Goal: Task Accomplishment & Management: Use online tool/utility

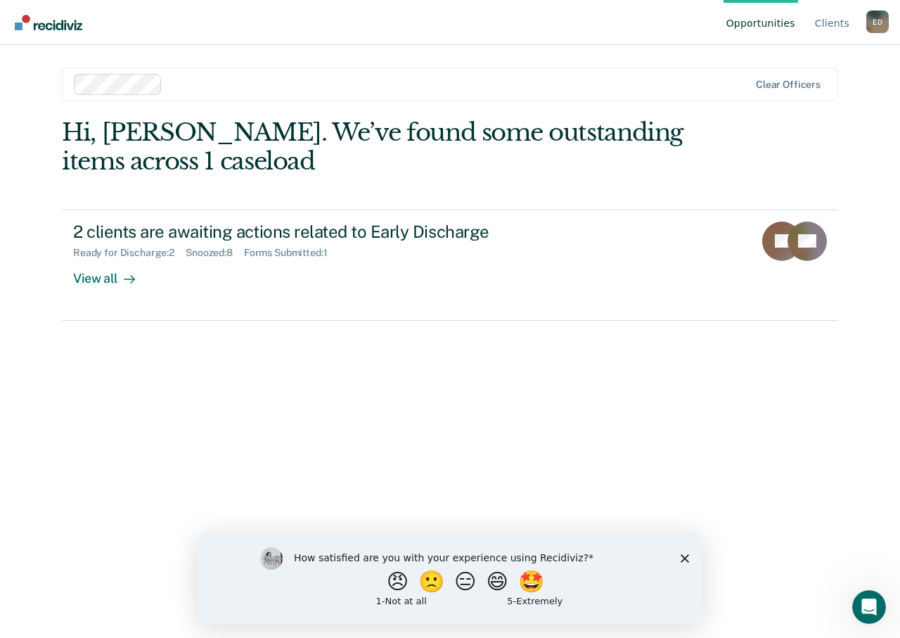
click at [683, 556] on icon "Close survey" at bounding box center [685, 557] width 8 height 8
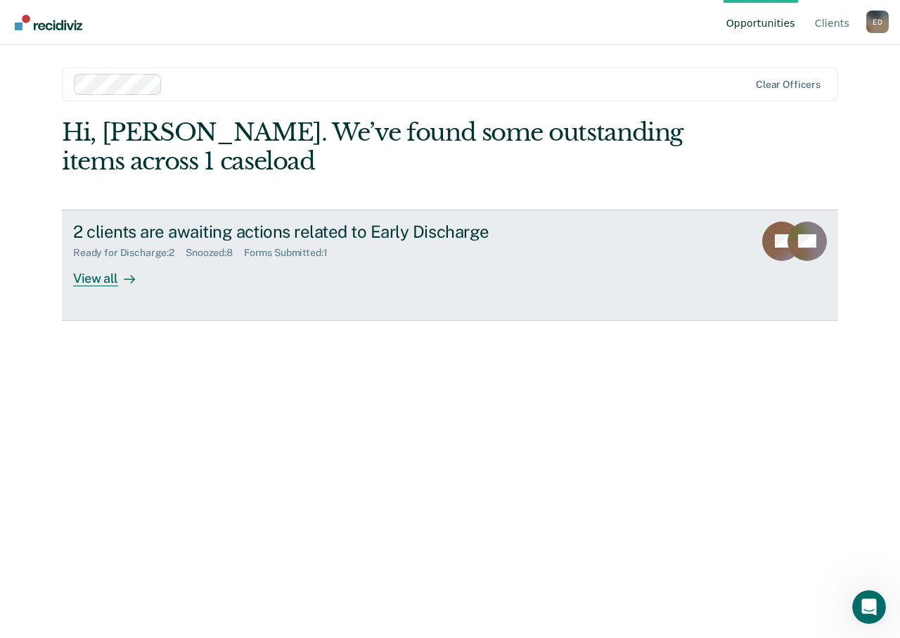
click at [105, 282] on div "View all" at bounding box center [112, 272] width 79 height 27
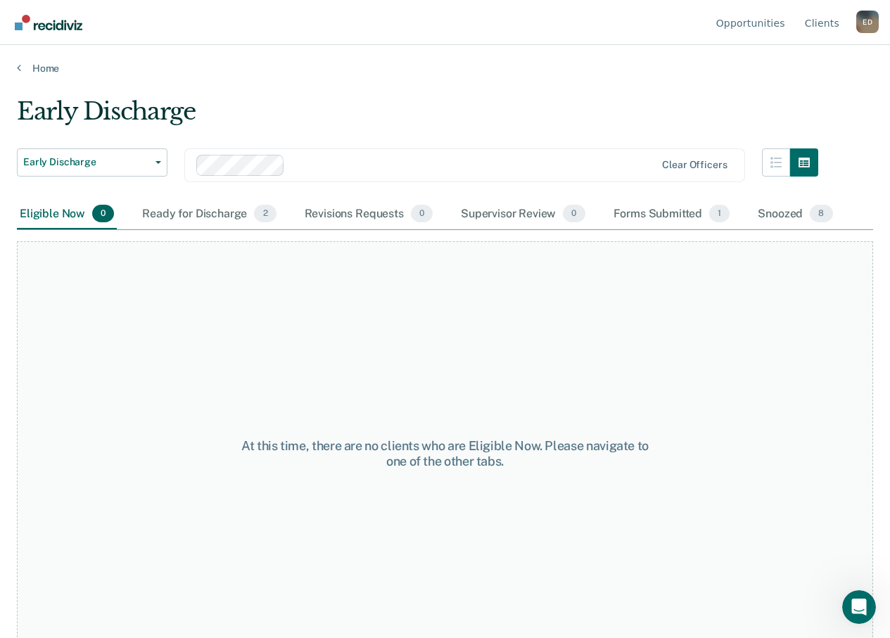
click at [65, 215] on div "Eligible Now 0" at bounding box center [67, 214] width 100 height 31
click at [776, 210] on div "Snoozed 8" at bounding box center [795, 214] width 80 height 31
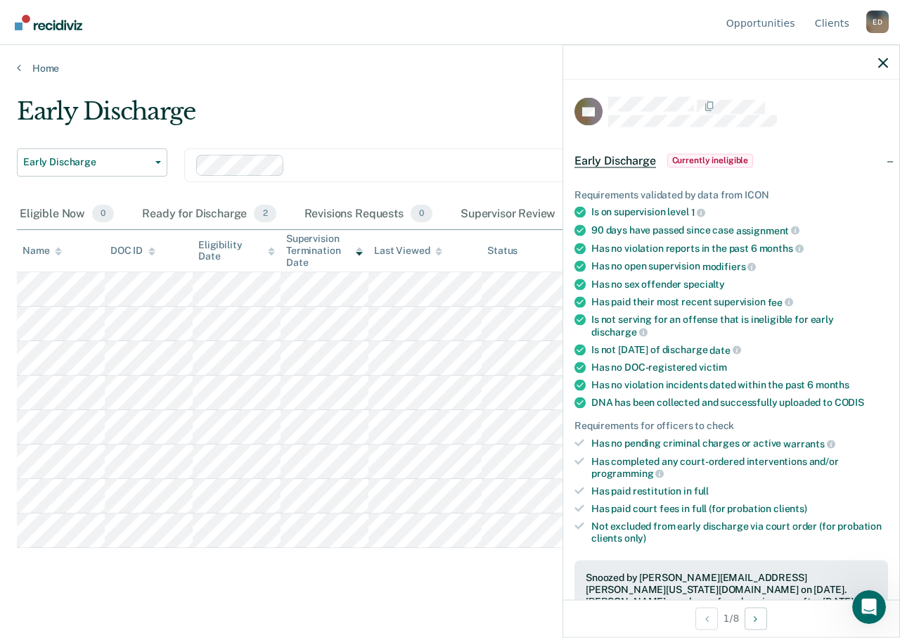
scroll to position [281, 0]
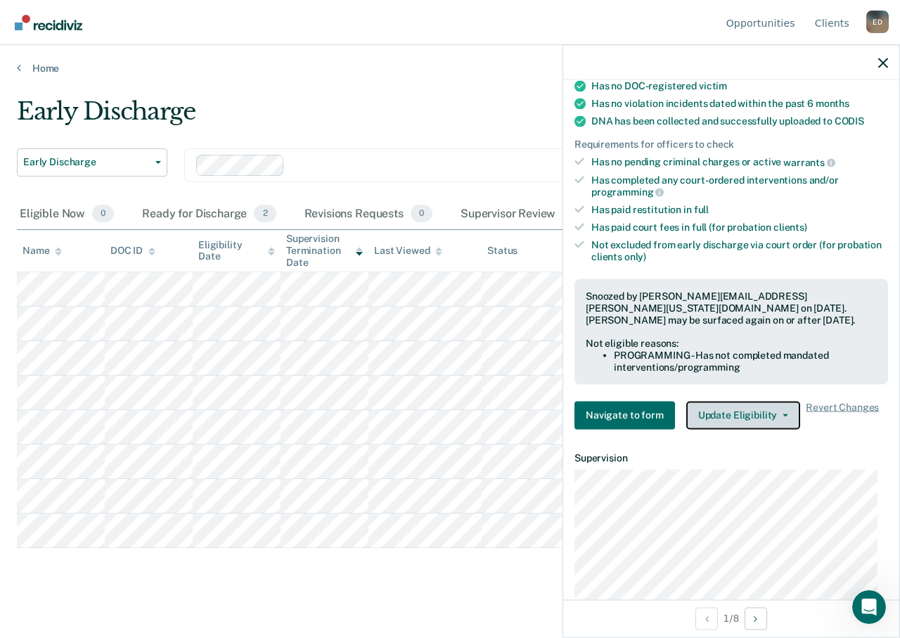
click at [761, 409] on button "Update Eligibility" at bounding box center [743, 415] width 114 height 28
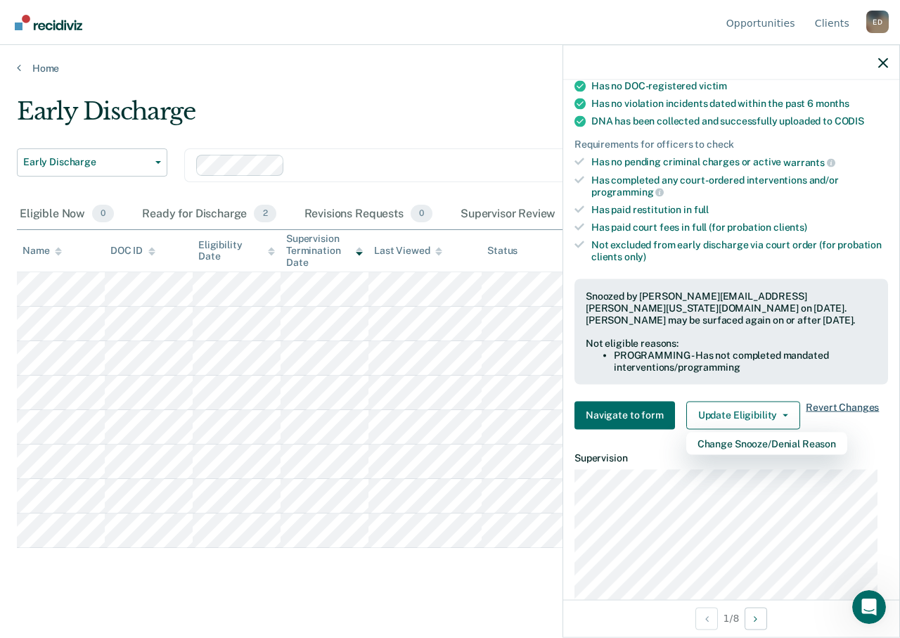
click at [838, 407] on span "Revert Changes" at bounding box center [842, 415] width 73 height 28
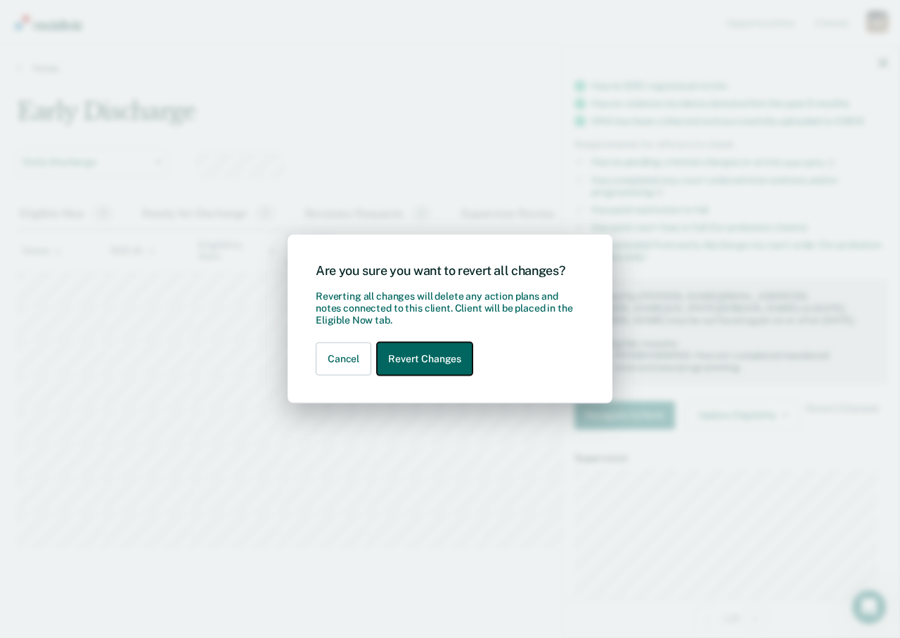
click at [413, 362] on button "Revert Changes" at bounding box center [425, 358] width 96 height 33
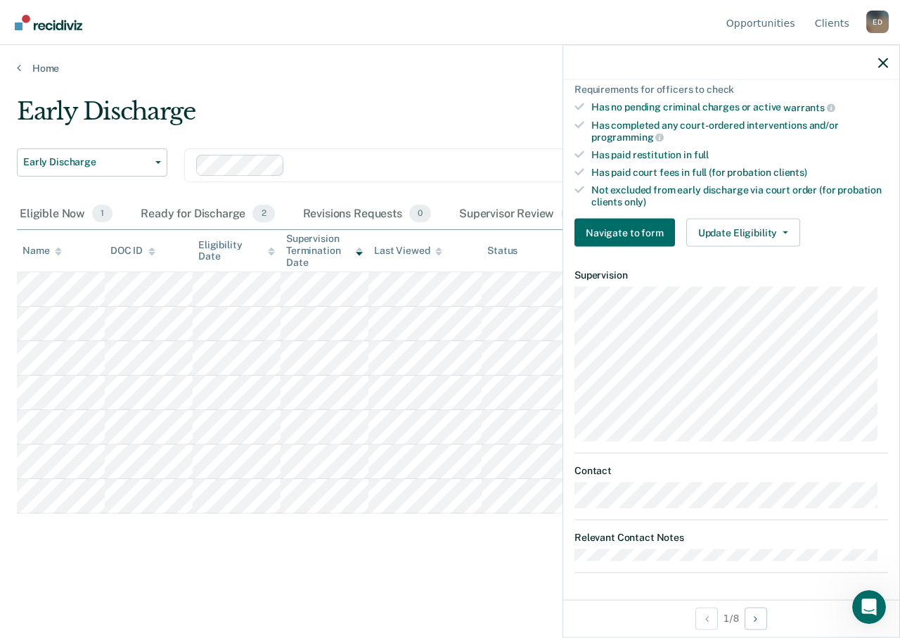
scroll to position [0, 0]
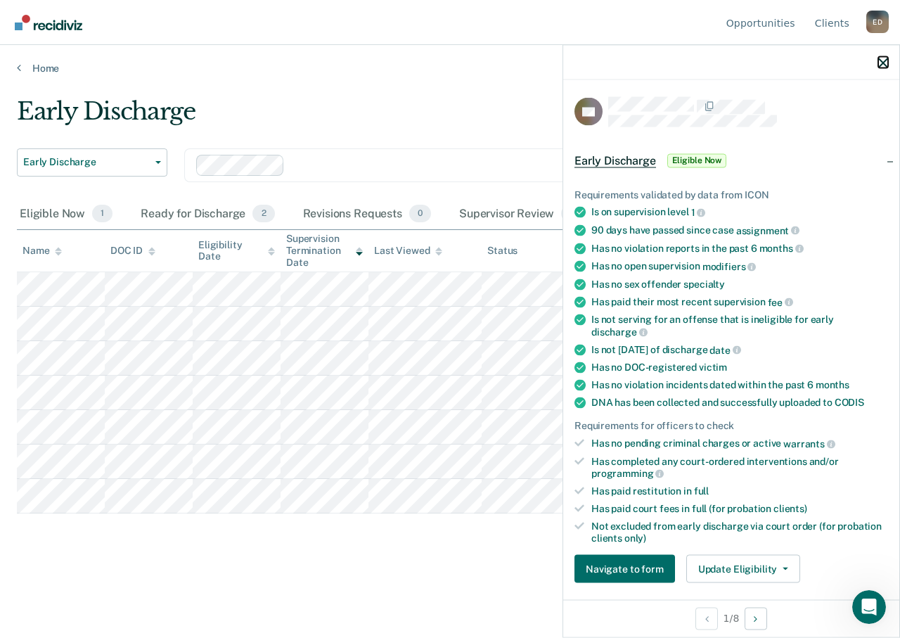
click at [885, 65] on icon "button" at bounding box center [883, 63] width 10 height 10
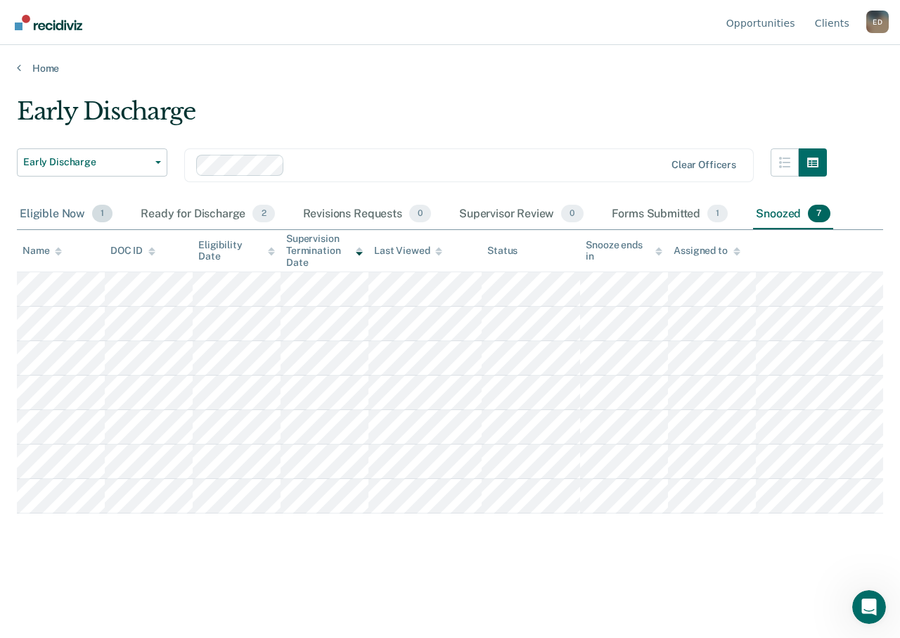
click at [35, 211] on div "Eligible Now 1" at bounding box center [66, 214] width 98 height 31
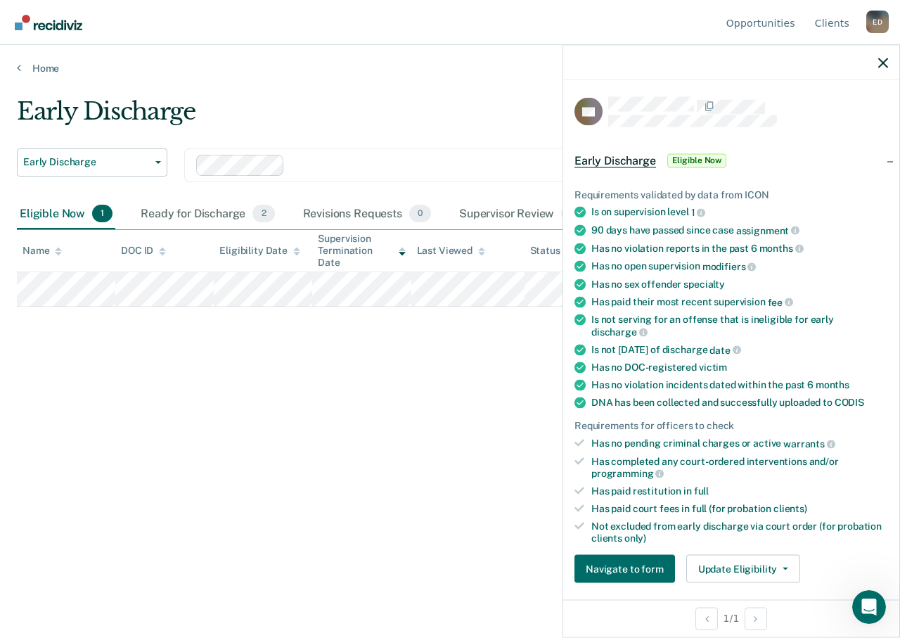
scroll to position [141, 0]
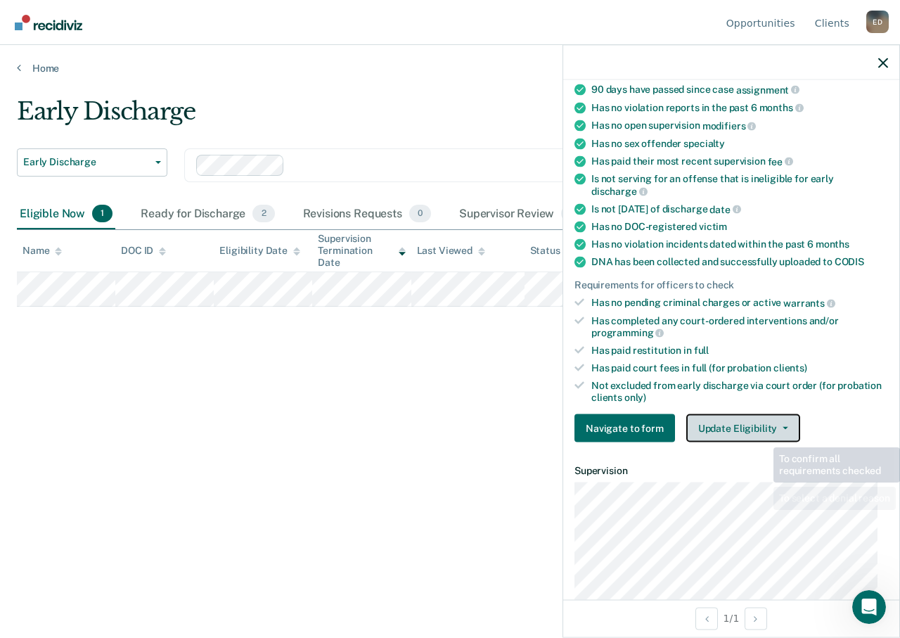
click at [769, 414] on button "Update Eligibility" at bounding box center [743, 428] width 114 height 28
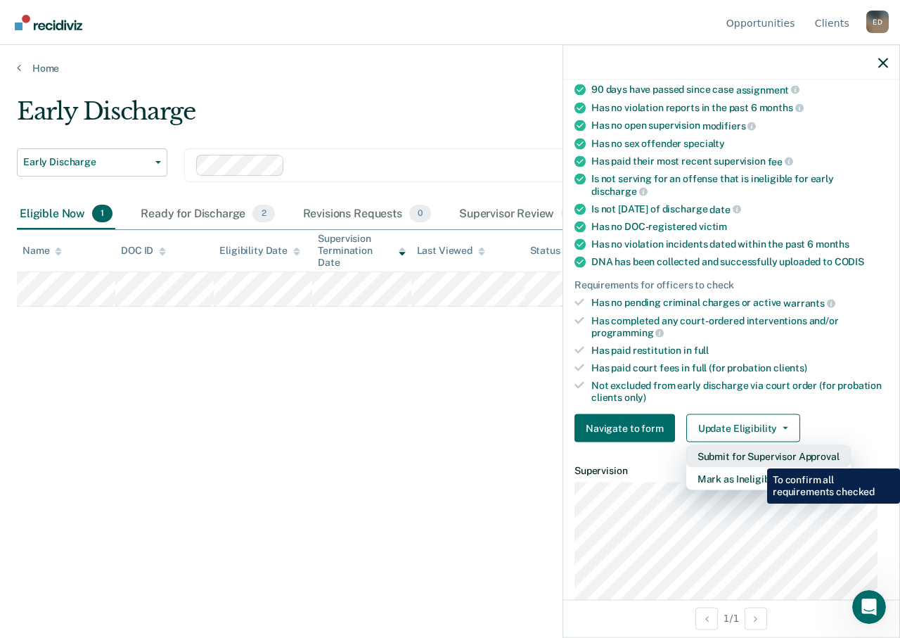
click at [757, 457] on button "Submit for Supervisor Approval" at bounding box center [768, 456] width 165 height 23
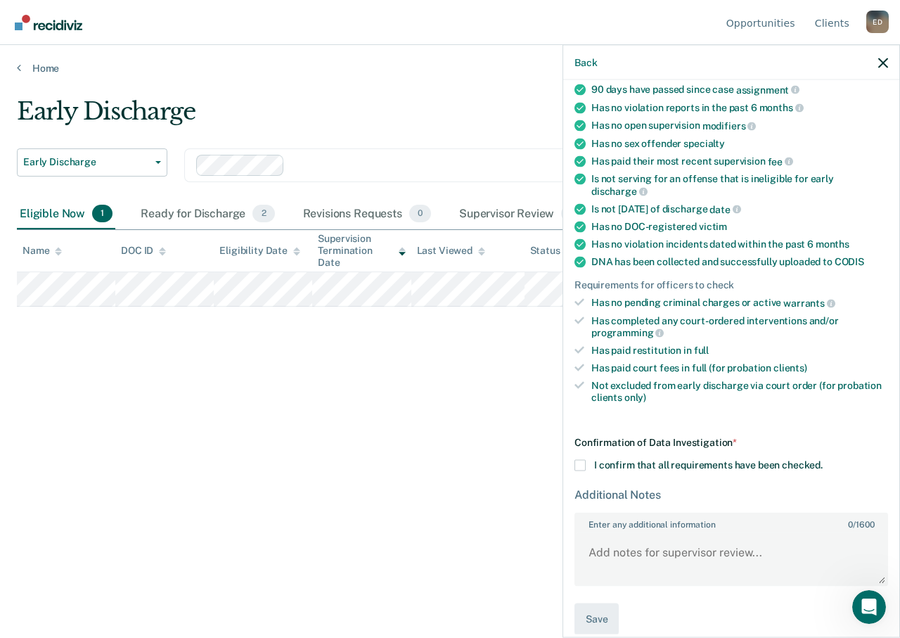
click at [583, 463] on span at bounding box center [580, 465] width 11 height 11
click at [823, 460] on input "I confirm that all requirements have been checked." at bounding box center [823, 460] width 0 height 0
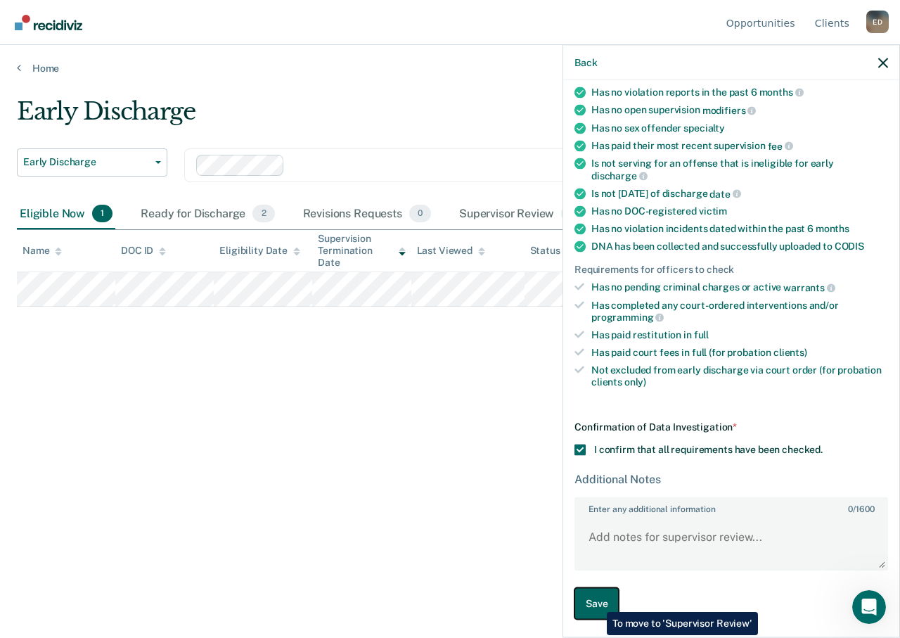
click at [596, 601] on button "Save" at bounding box center [597, 604] width 44 height 32
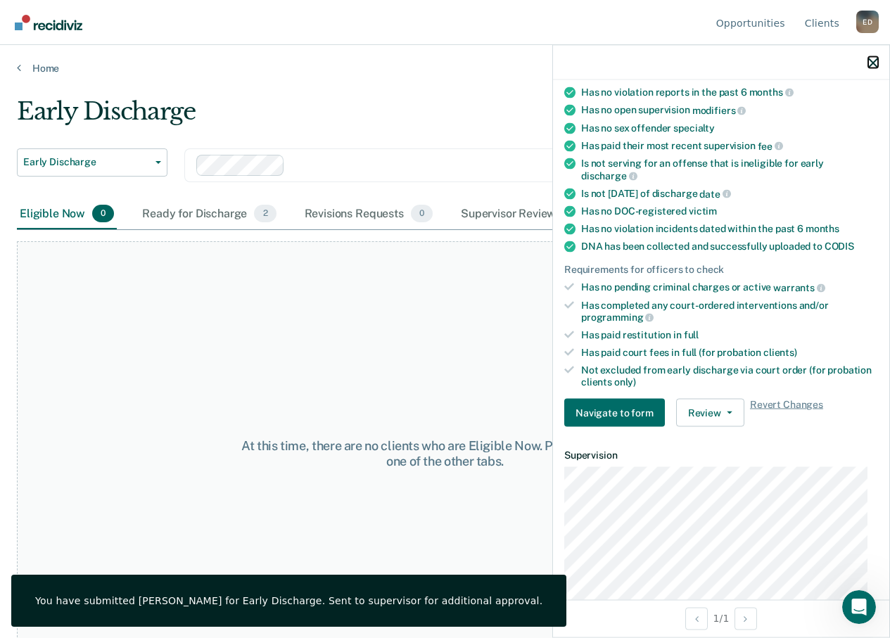
click at [869, 65] on icon "button" at bounding box center [873, 63] width 10 height 10
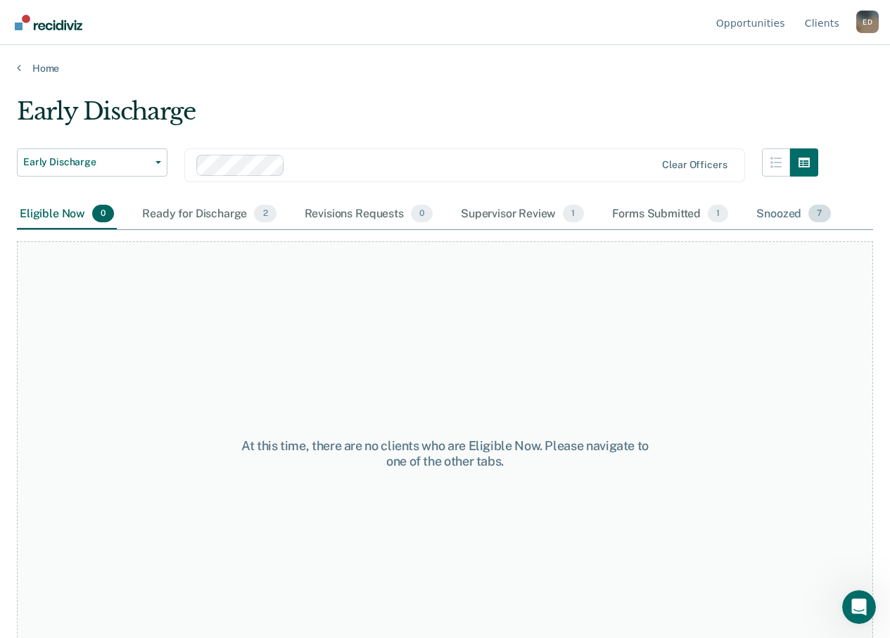
click at [782, 211] on div "Snoozed 7" at bounding box center [792, 214] width 79 height 31
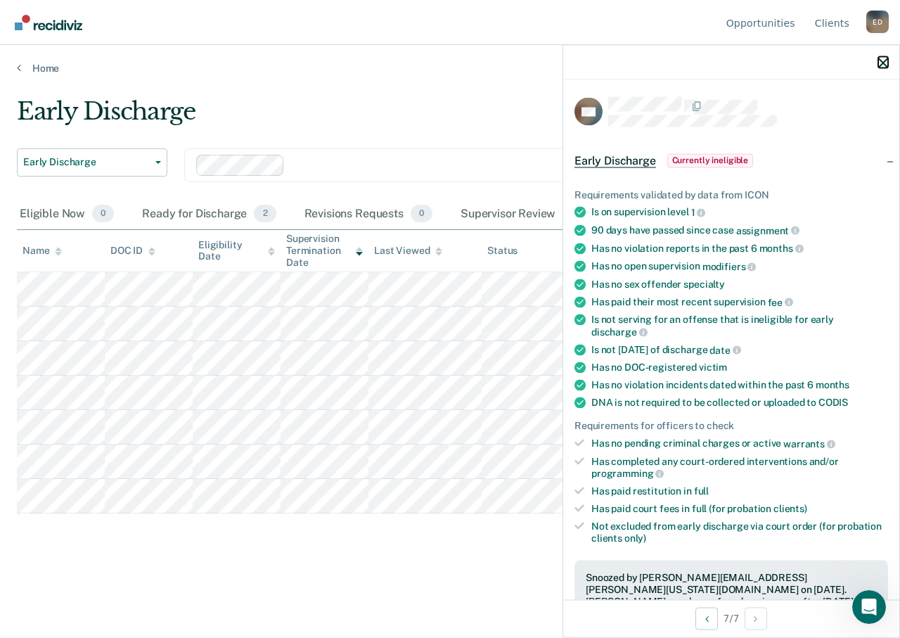
click at [885, 60] on icon "button" at bounding box center [883, 63] width 10 height 10
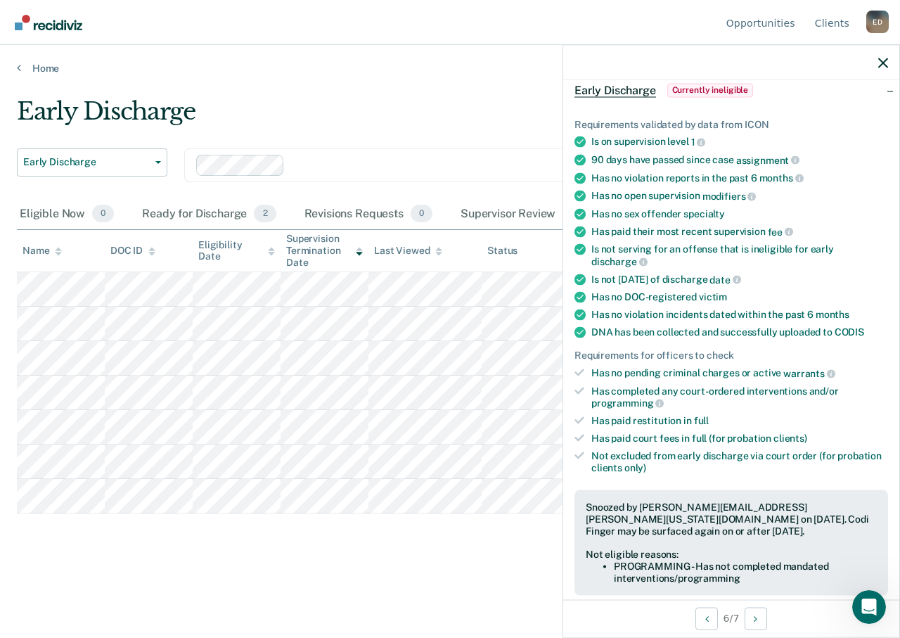
scroll to position [211, 0]
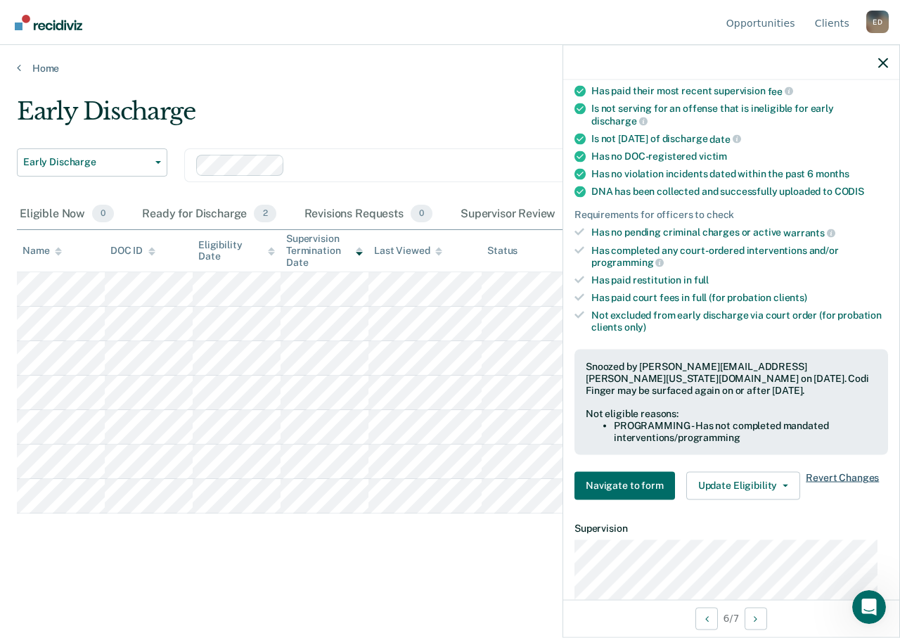
click at [844, 471] on span "Revert Changes" at bounding box center [842, 485] width 73 height 28
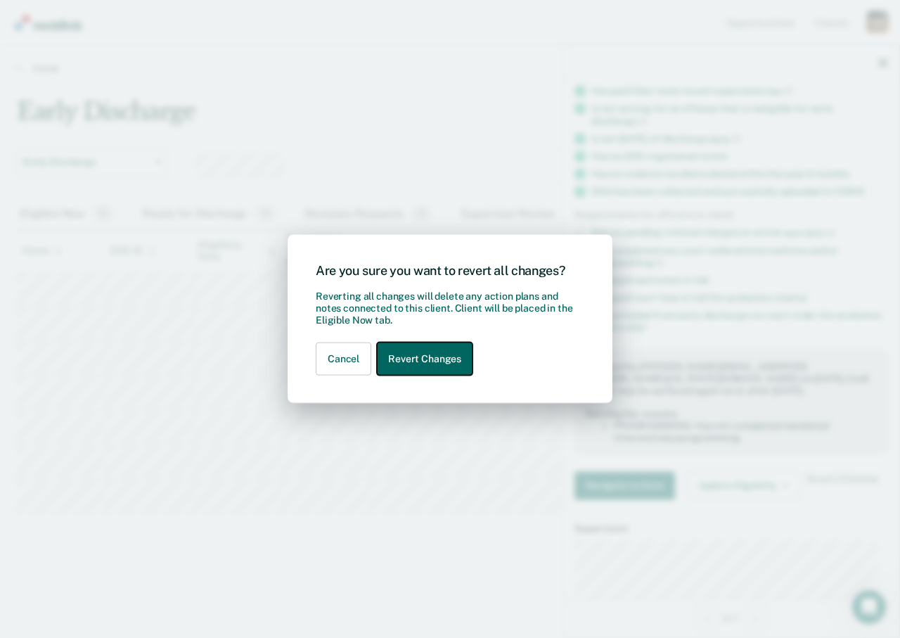
click at [431, 358] on button "Revert Changes" at bounding box center [425, 358] width 96 height 33
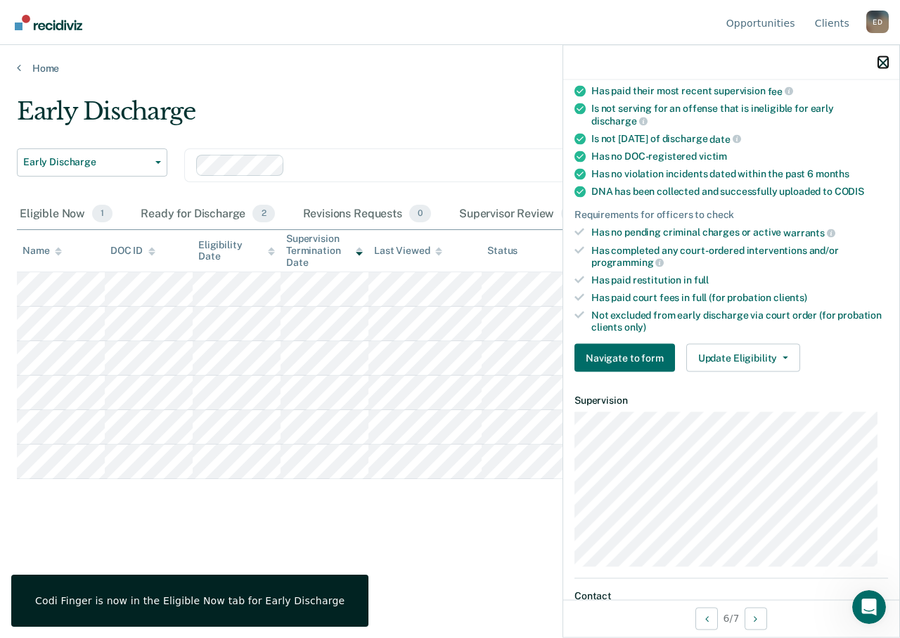
click at [884, 60] on icon "button" at bounding box center [883, 63] width 10 height 10
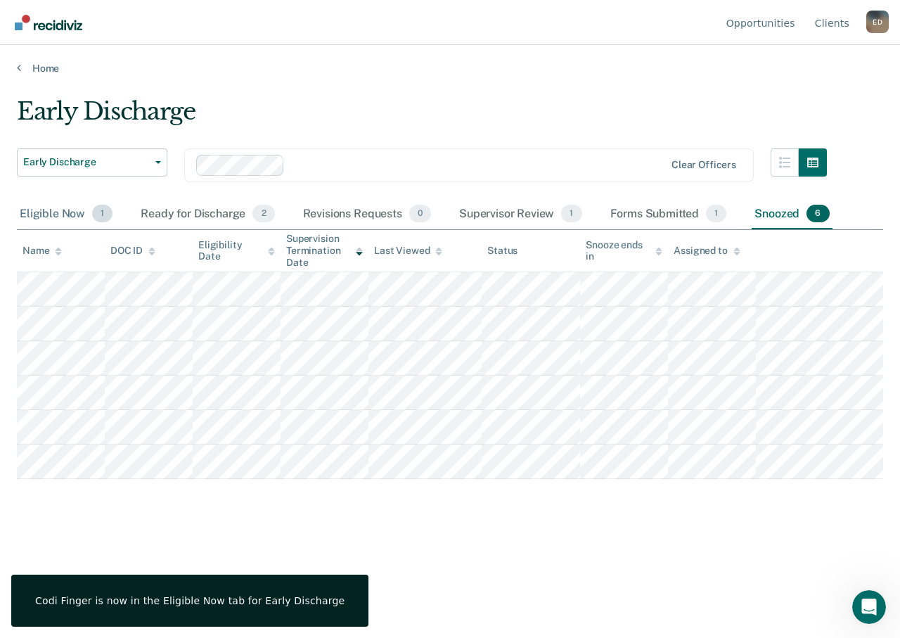
click at [63, 209] on div "Eligible Now 1" at bounding box center [66, 214] width 98 height 31
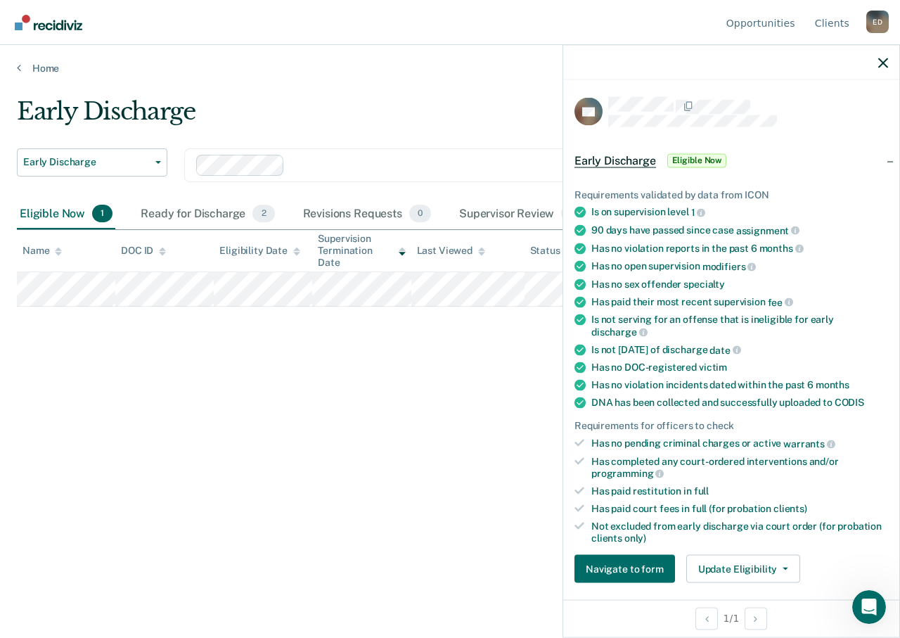
drag, startPoint x: 890, startPoint y: 51, endPoint x: 888, endPoint y: 63, distance: 12.0
click at [890, 51] on div at bounding box center [731, 62] width 336 height 35
click at [887, 65] on icon "button" at bounding box center [883, 63] width 10 height 10
click at [749, 560] on button "Update Eligibility" at bounding box center [743, 569] width 114 height 28
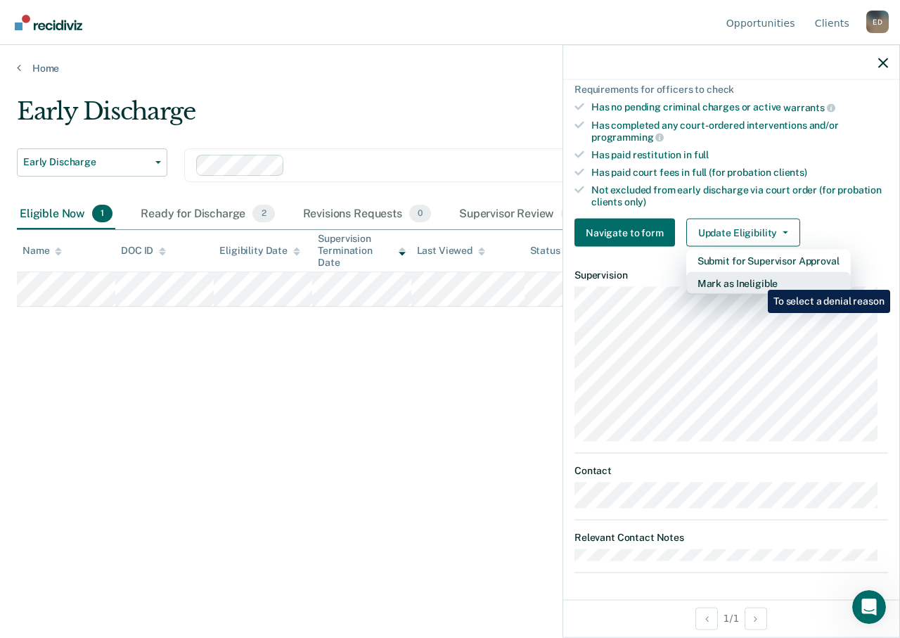
click at [757, 279] on button "Mark as Ineligible" at bounding box center [768, 283] width 165 height 23
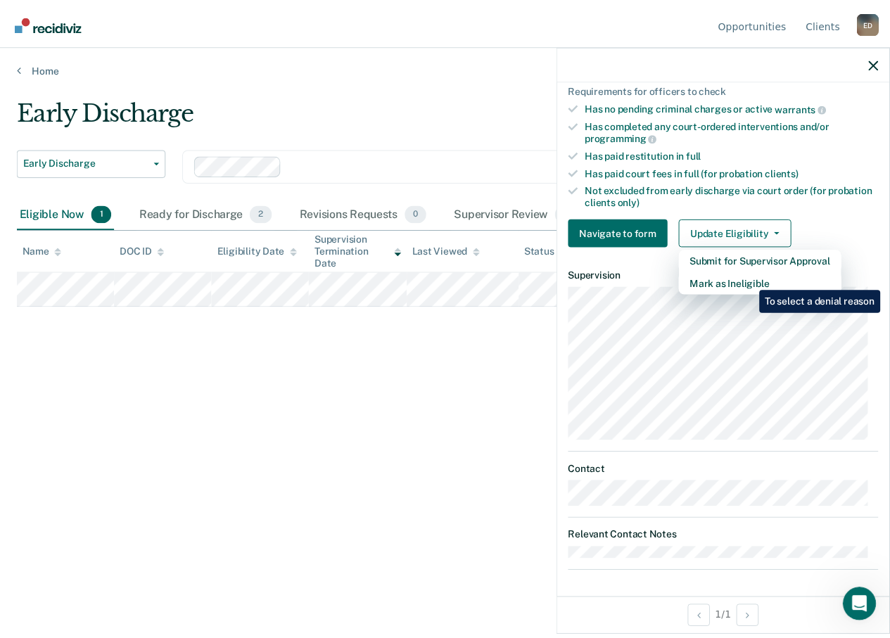
scroll to position [137, 0]
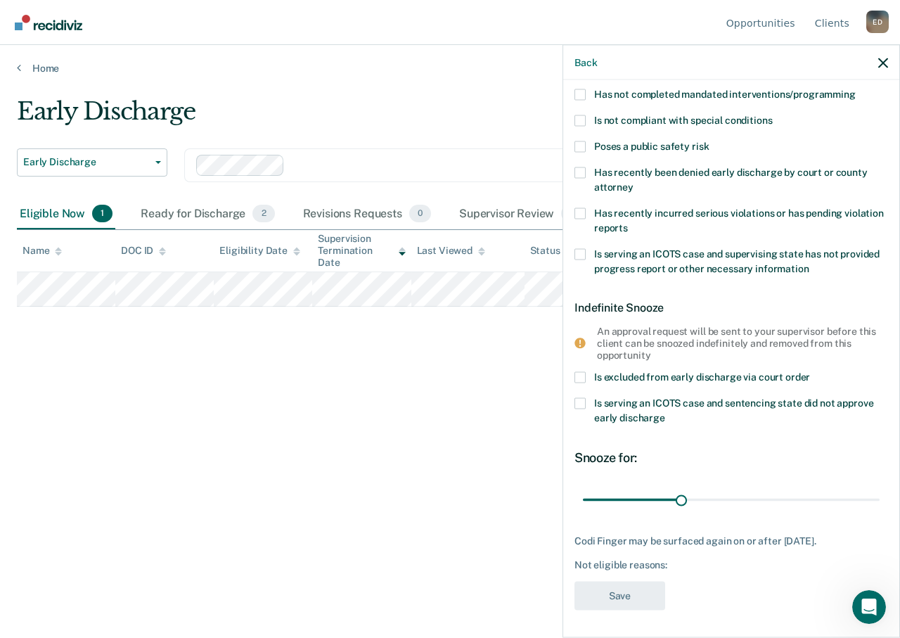
click at [584, 92] on span at bounding box center [580, 94] width 11 height 11
click at [856, 89] on input "Has not completed mandated interventions/programming" at bounding box center [856, 89] width 0 height 0
click at [631, 597] on button "Save" at bounding box center [620, 596] width 91 height 29
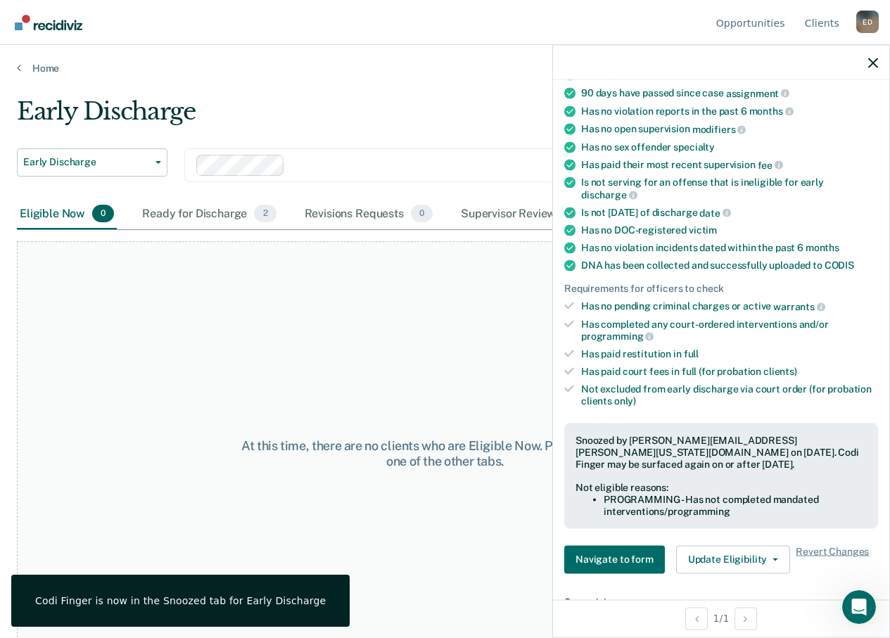
click at [878, 60] on div at bounding box center [721, 62] width 336 height 35
click at [873, 57] on button "button" at bounding box center [873, 62] width 10 height 12
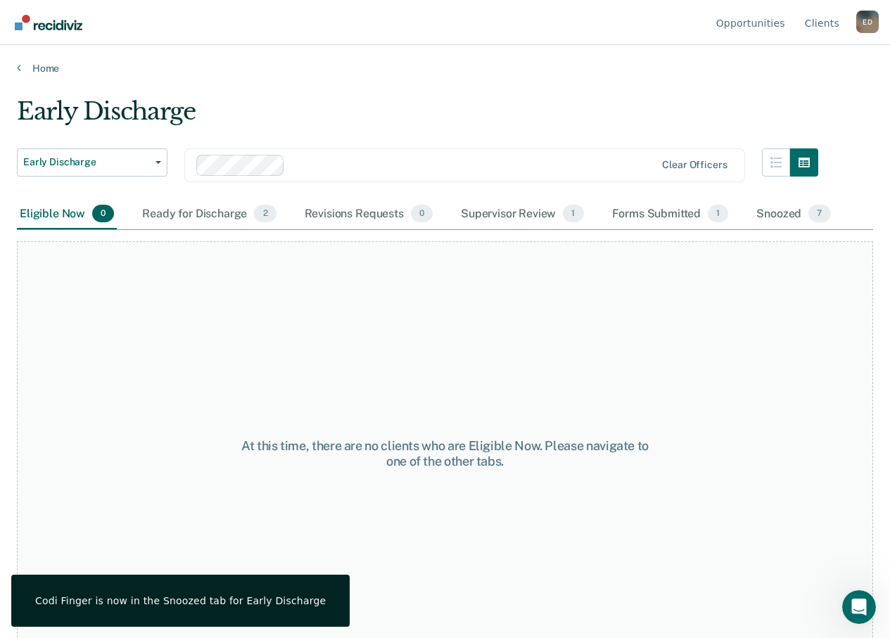
click at [474, 271] on div "At this time, there are no clients who are Eligible Now. Please navigate to one…" at bounding box center [445, 453] width 856 height 424
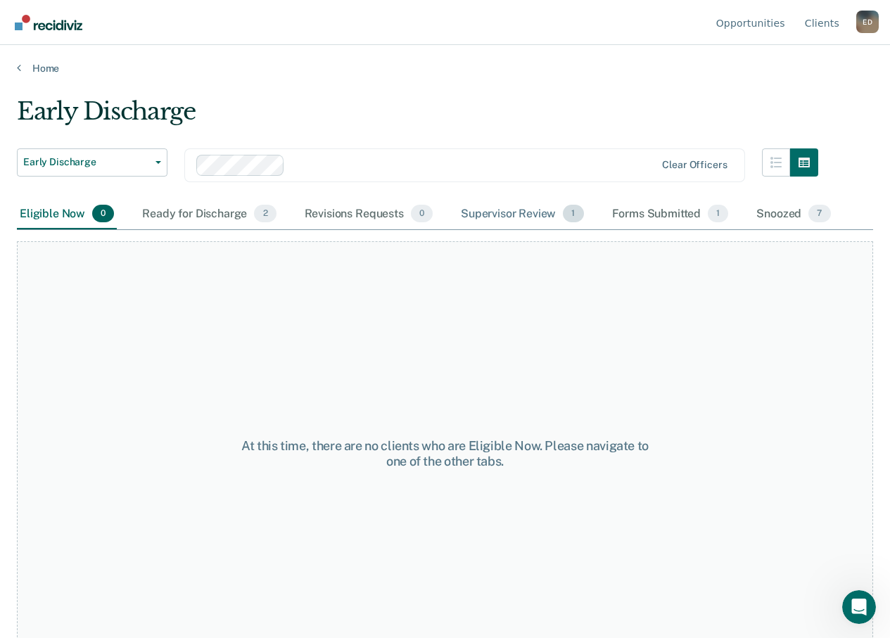
click at [531, 209] on div "Supervisor Review 1" at bounding box center [522, 214] width 129 height 31
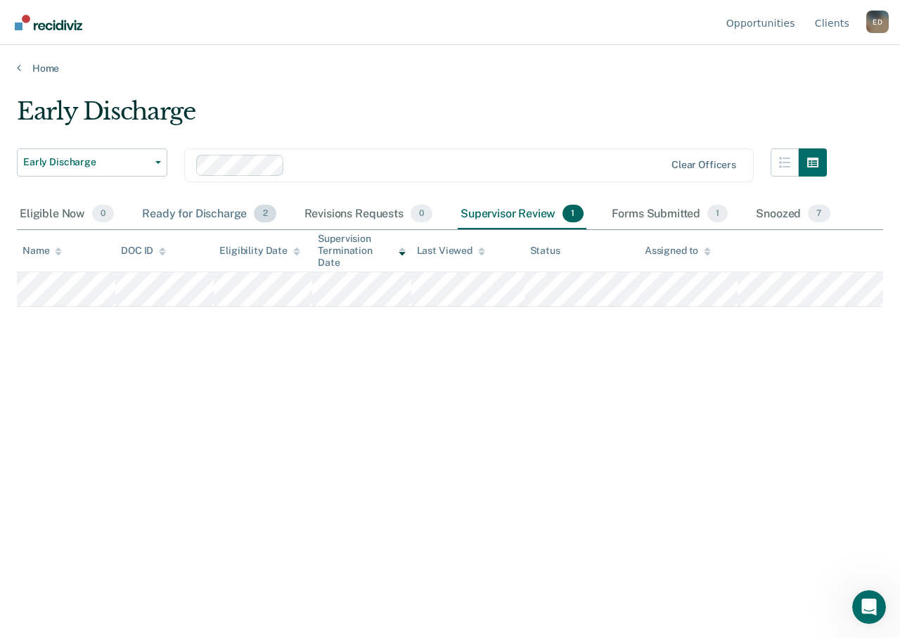
click at [198, 213] on div "Ready for Discharge 2" at bounding box center [208, 214] width 139 height 31
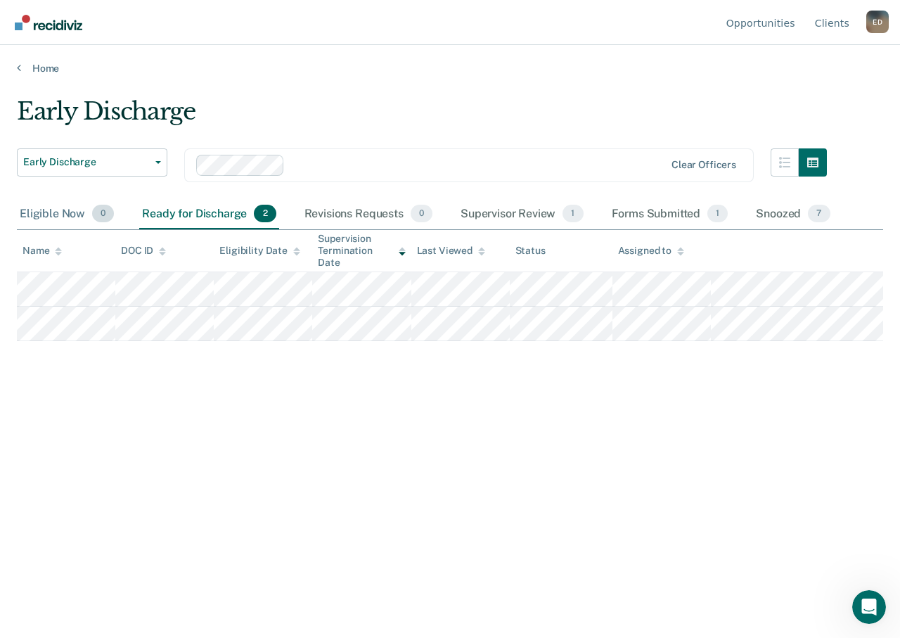
click at [40, 212] on div "Eligible Now 0" at bounding box center [67, 214] width 100 height 31
